Goal: Transaction & Acquisition: Purchase product/service

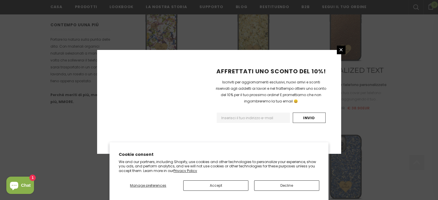
scroll to position [711, 0]
